Goal: Transaction & Acquisition: Purchase product/service

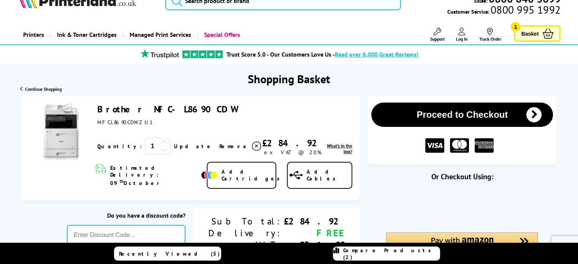
scroll to position [38, 0]
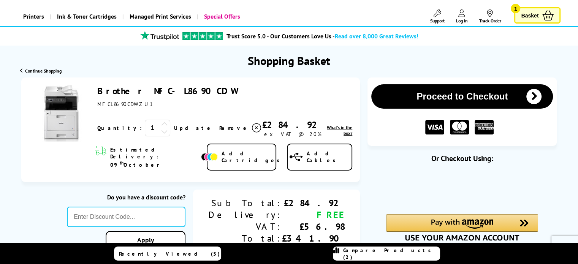
click at [455, 94] on button "Proceed to Checkout" at bounding box center [462, 96] width 182 height 24
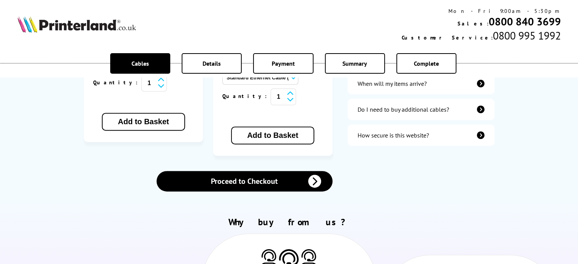
scroll to position [266, 0]
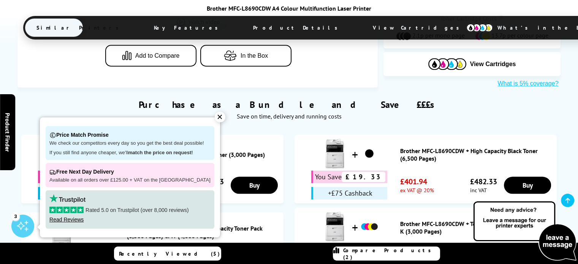
scroll to position [456, 0]
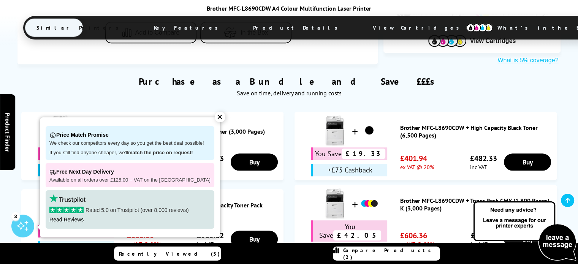
click at [215, 118] on div "✕" at bounding box center [220, 117] width 11 height 11
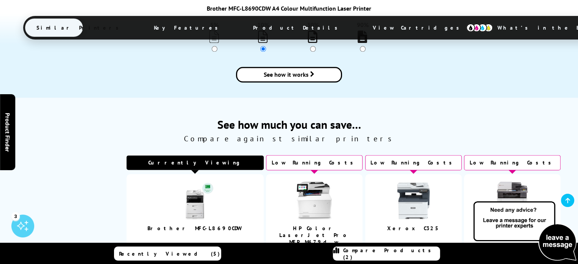
scroll to position [798, 0]
